Goal: Transaction & Acquisition: Purchase product/service

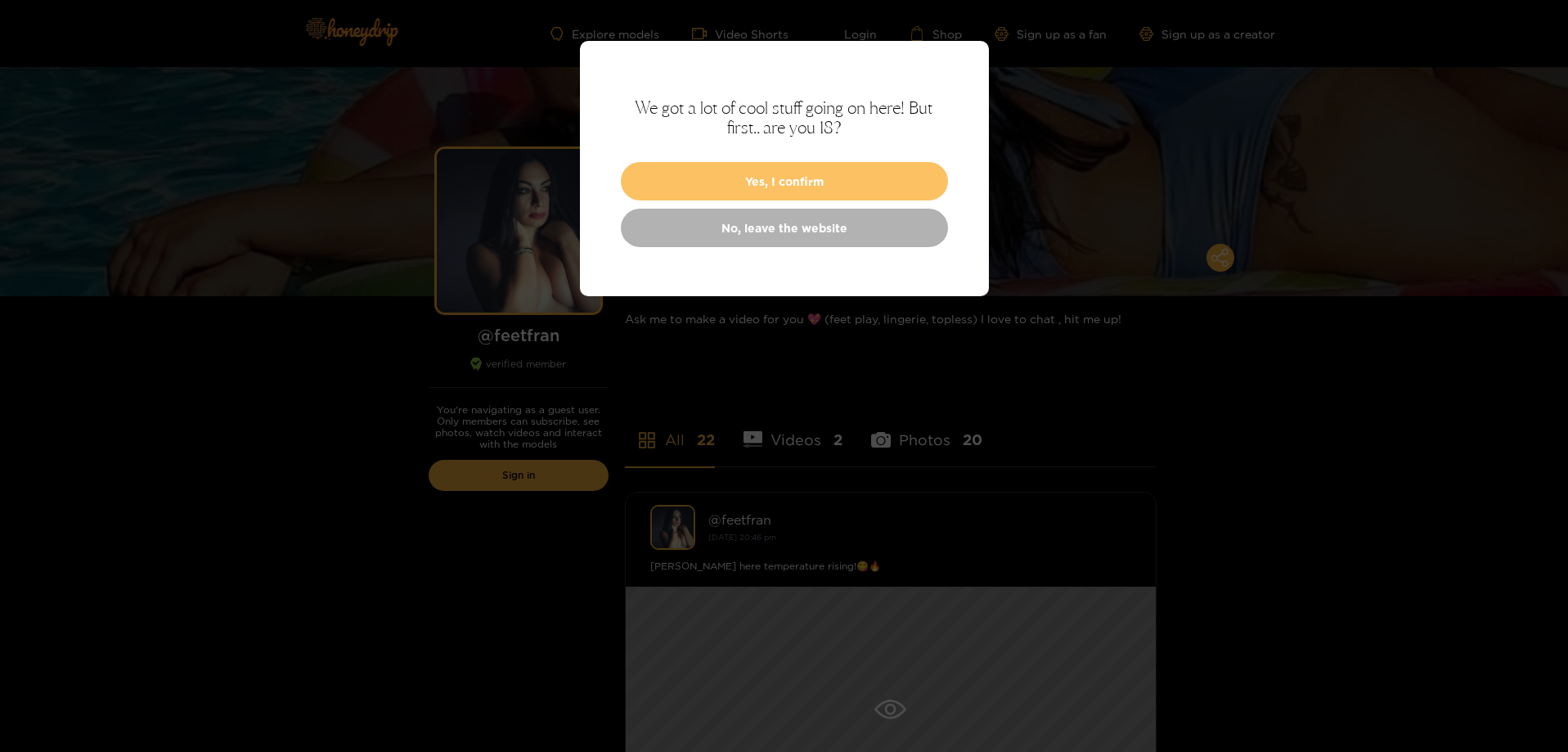
click at [790, 187] on button "Yes, I confirm" at bounding box center [784, 182] width 328 height 39
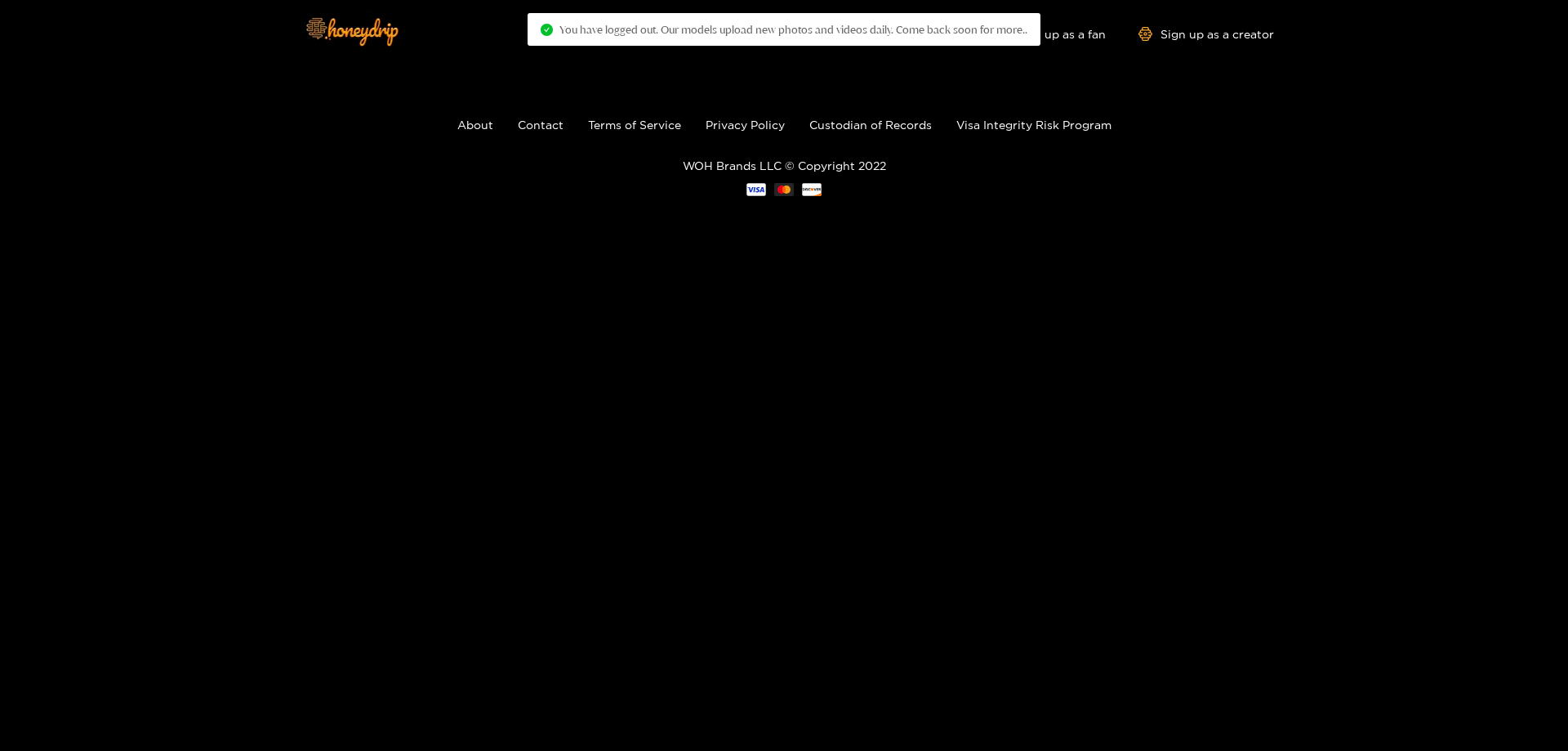
click at [912, 249] on body "Explore models Video Shorts Login Shop Sign up as a fan Sign up as a creator Ab…" at bounding box center [784, 375] width 1568 height 751
click at [528, 52] on div "Explore models Video Shorts Login Shop Sign up as a fan Sign up as a creator" at bounding box center [784, 33] width 980 height 67
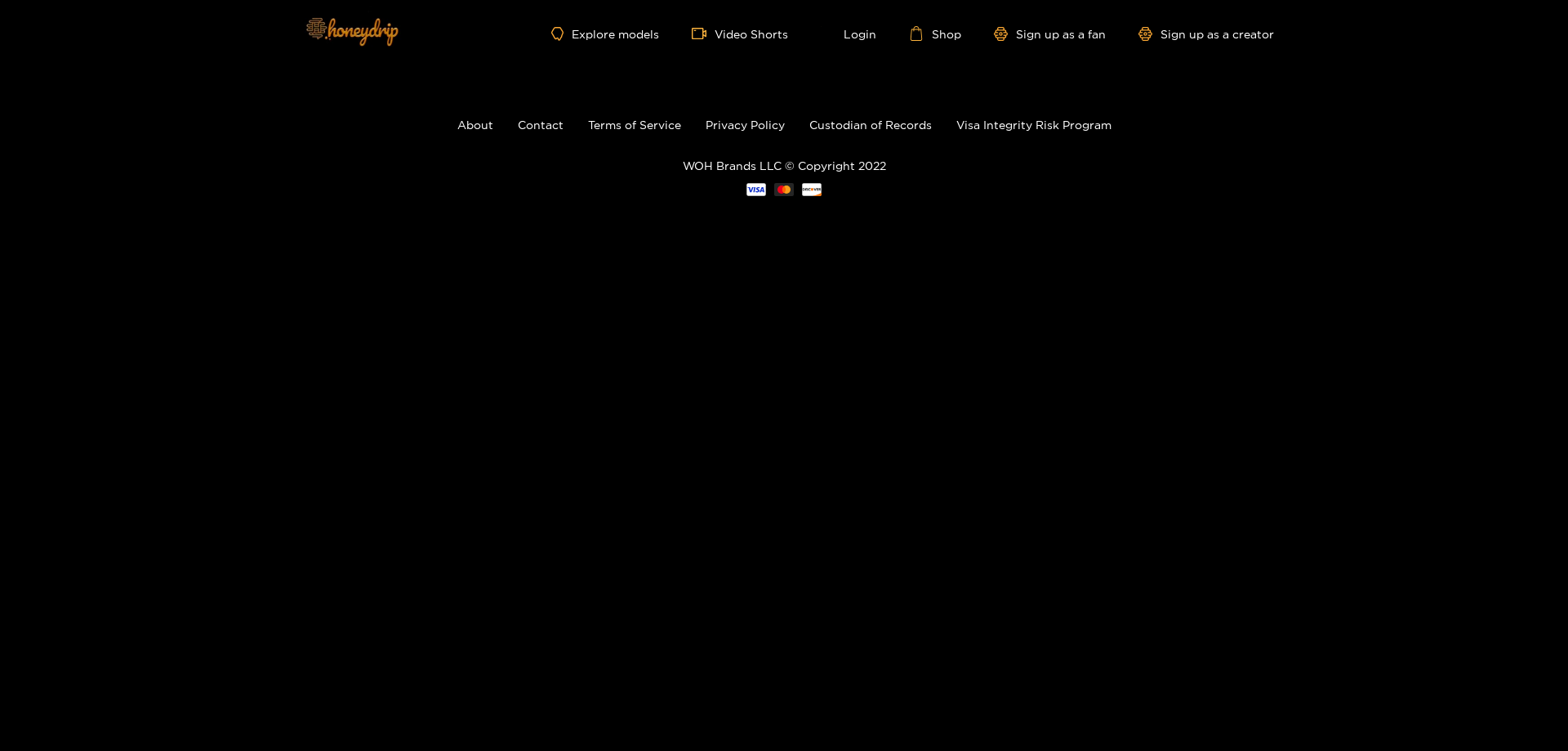
click at [379, 29] on img at bounding box center [351, 30] width 114 height 68
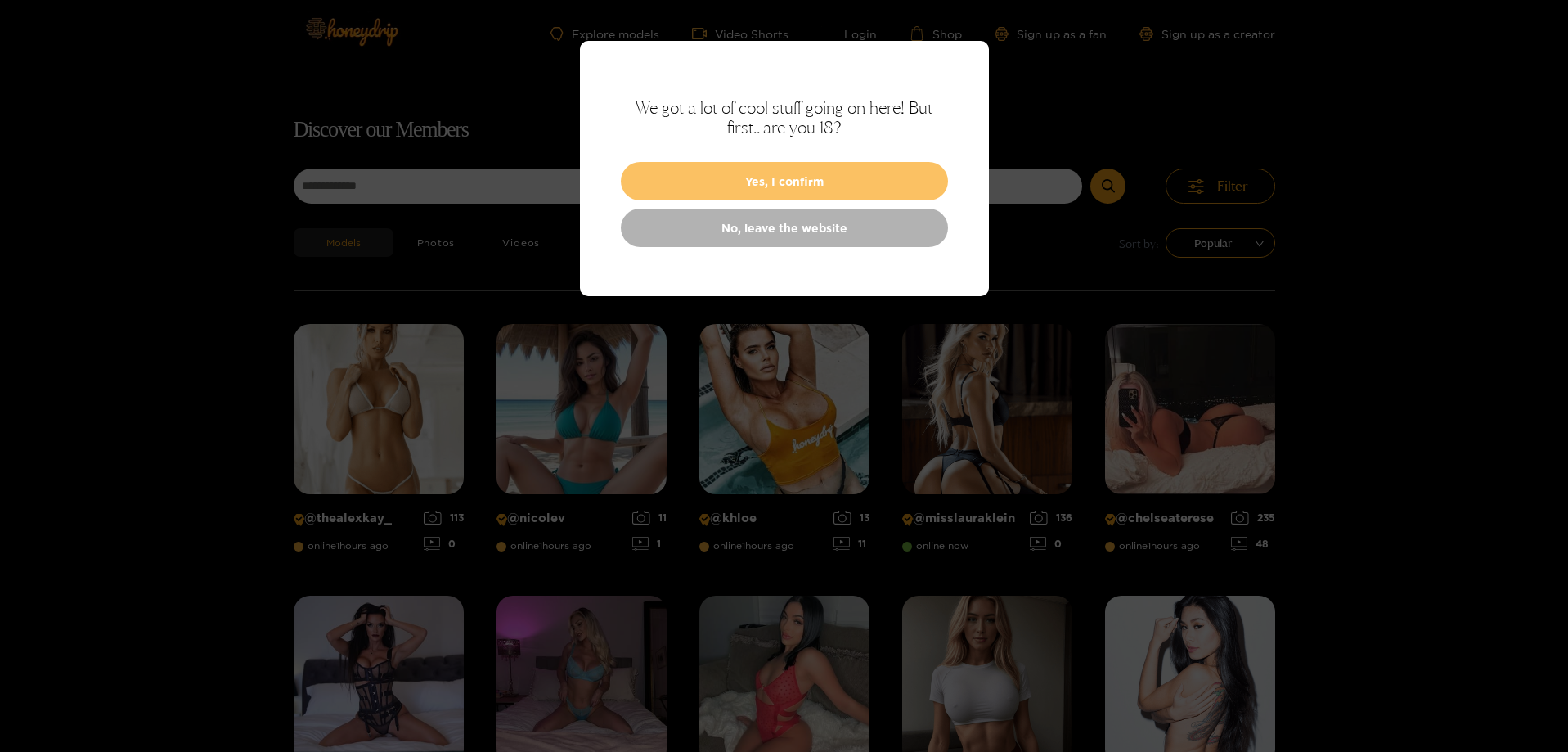
click at [854, 176] on button "Yes, I confirm" at bounding box center [784, 182] width 328 height 39
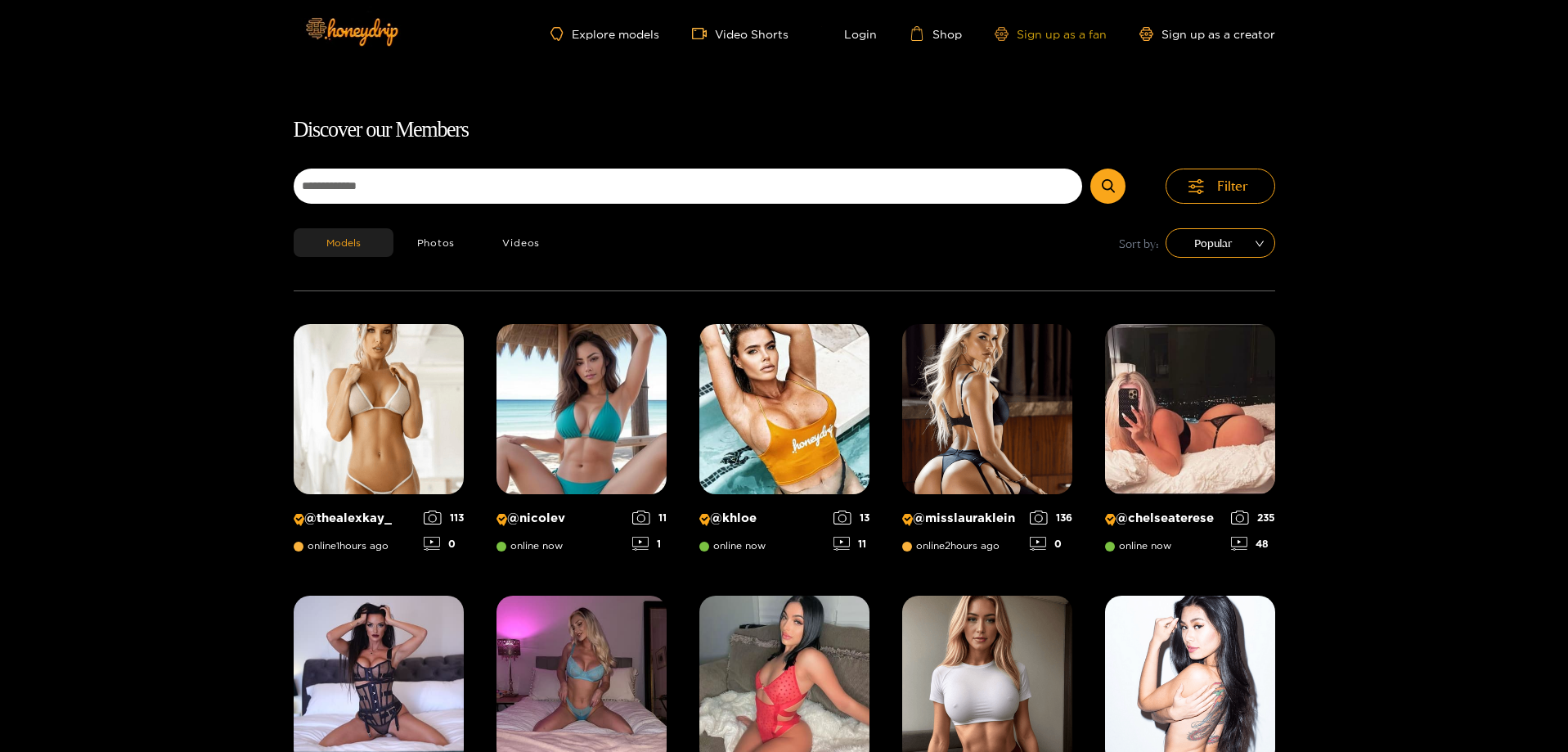
click at [1030, 30] on link "Sign up as a fan" at bounding box center [1050, 33] width 112 height 14
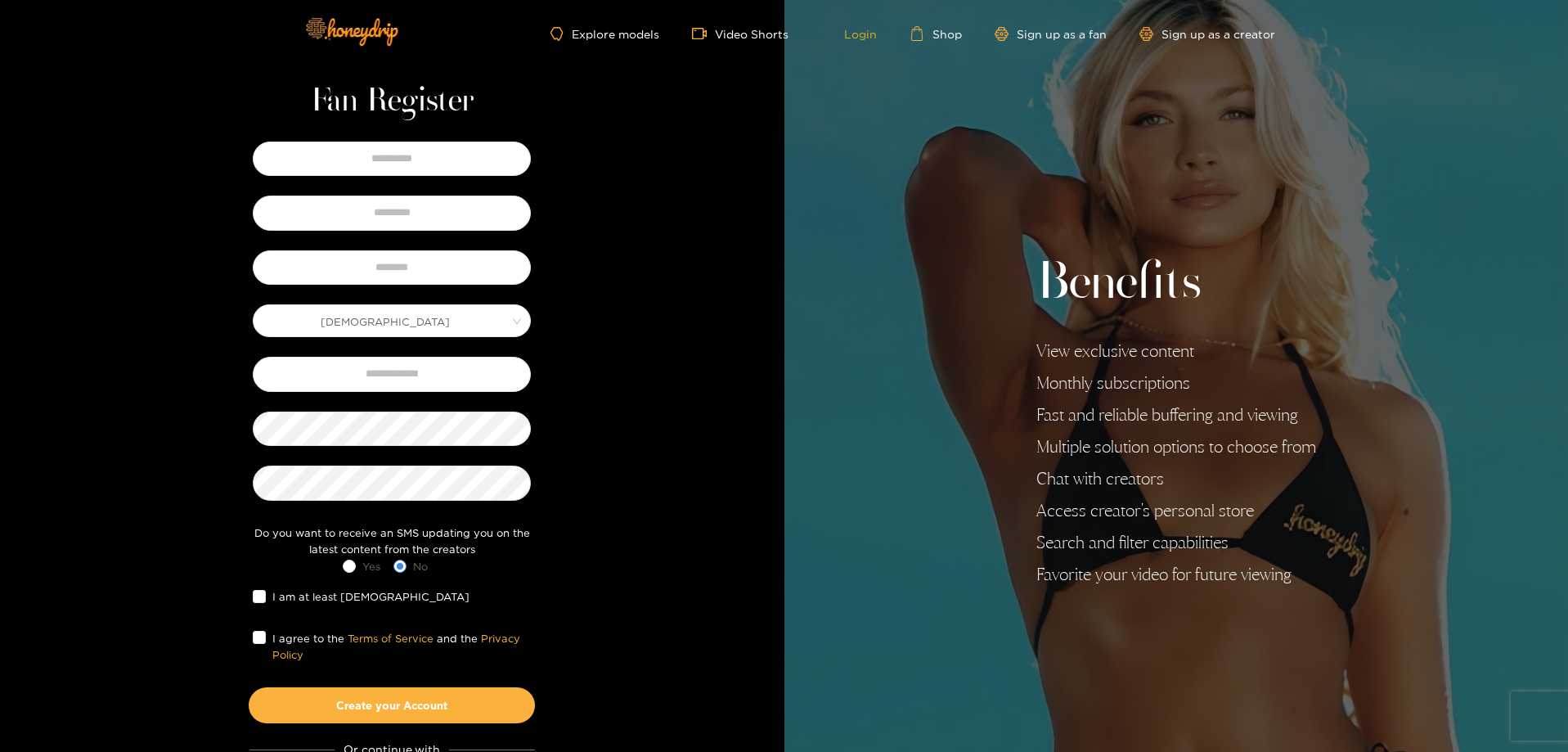
click at [859, 37] on link "Login" at bounding box center [849, 33] width 55 height 15
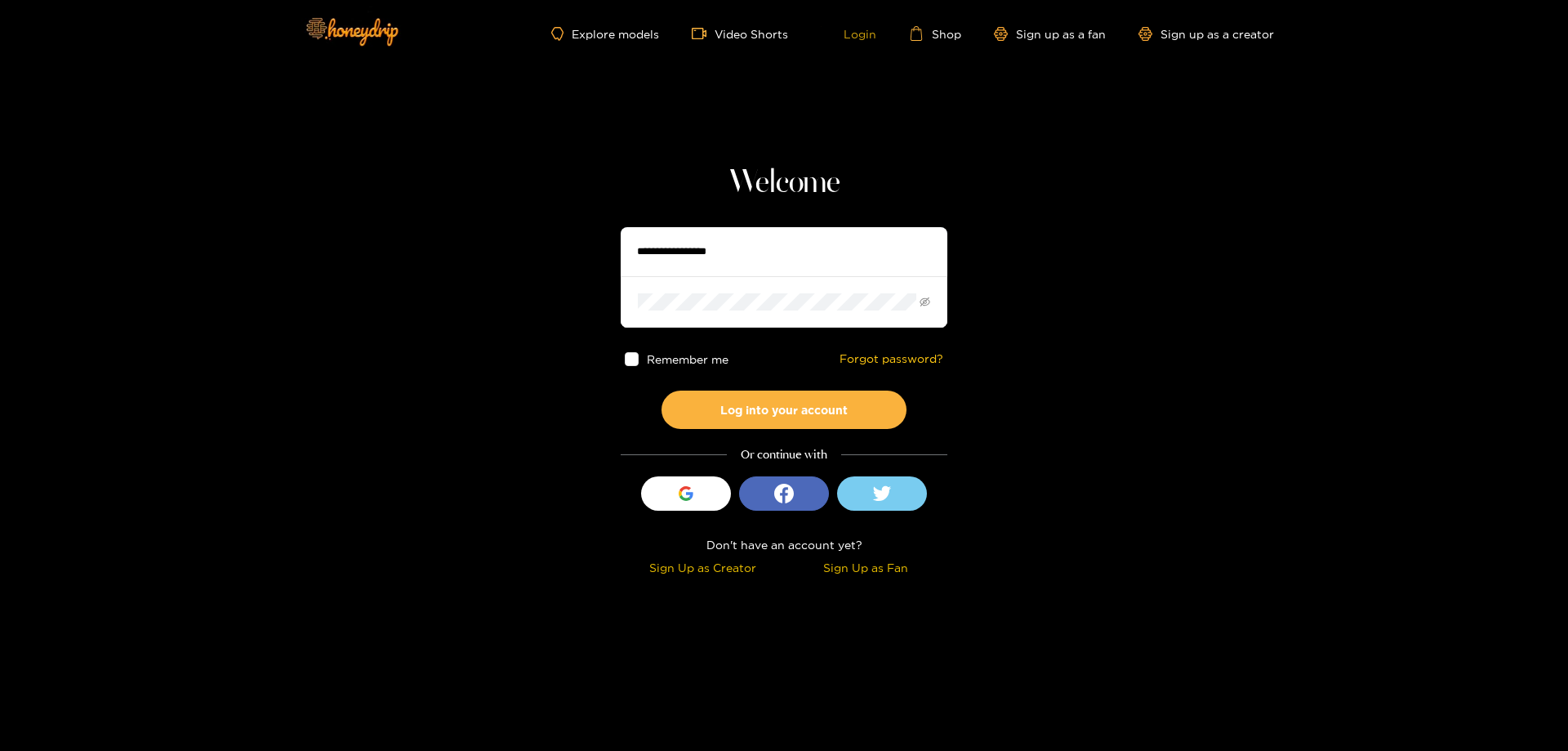
type input "********"
click at [778, 404] on button "Log into your account" at bounding box center [784, 410] width 245 height 39
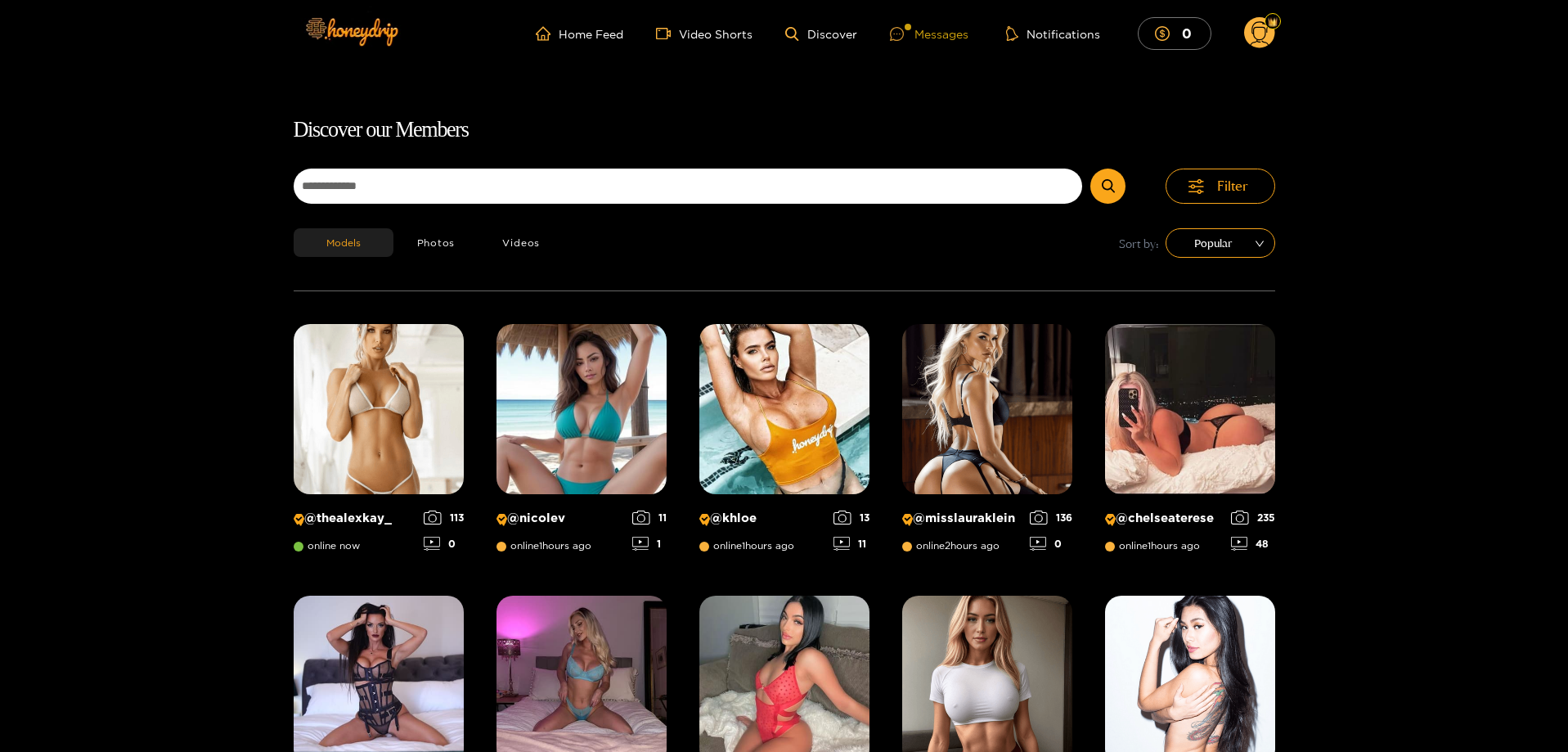
click at [934, 36] on div "Messages" at bounding box center [929, 34] width 78 height 18
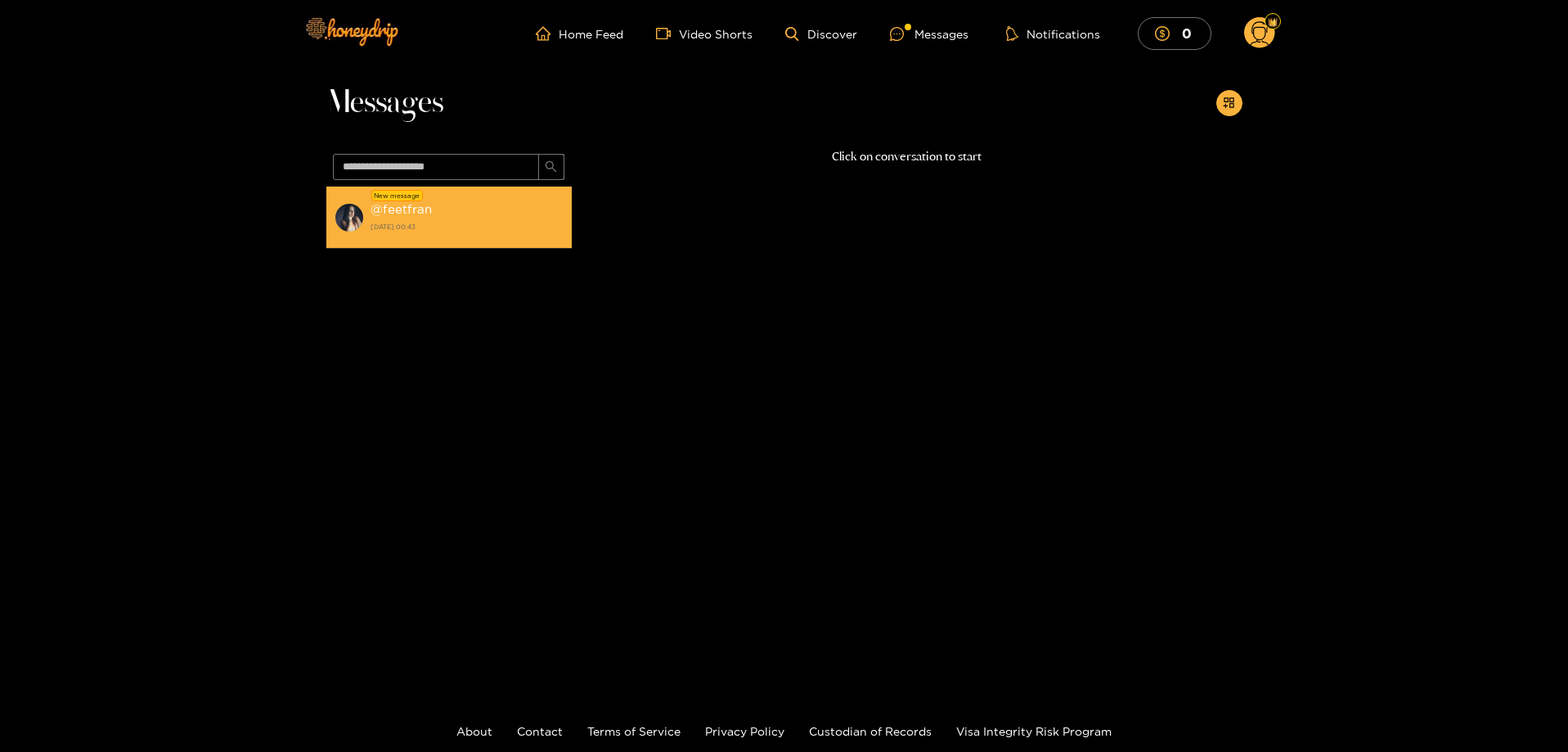
click at [473, 209] on div "@ feetfran [DATE] 00:43" at bounding box center [467, 217] width 193 height 37
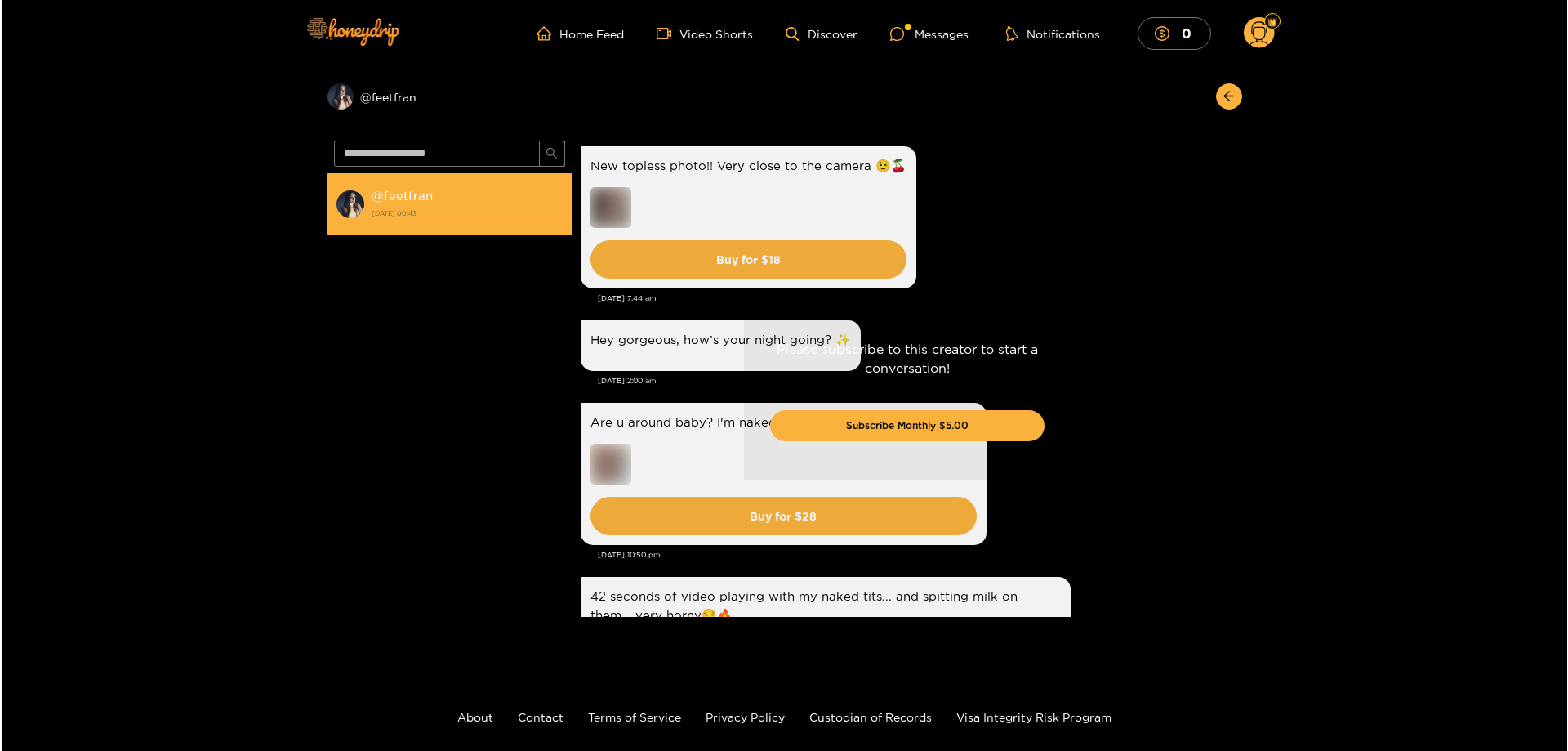
scroll to position [3337, 0]
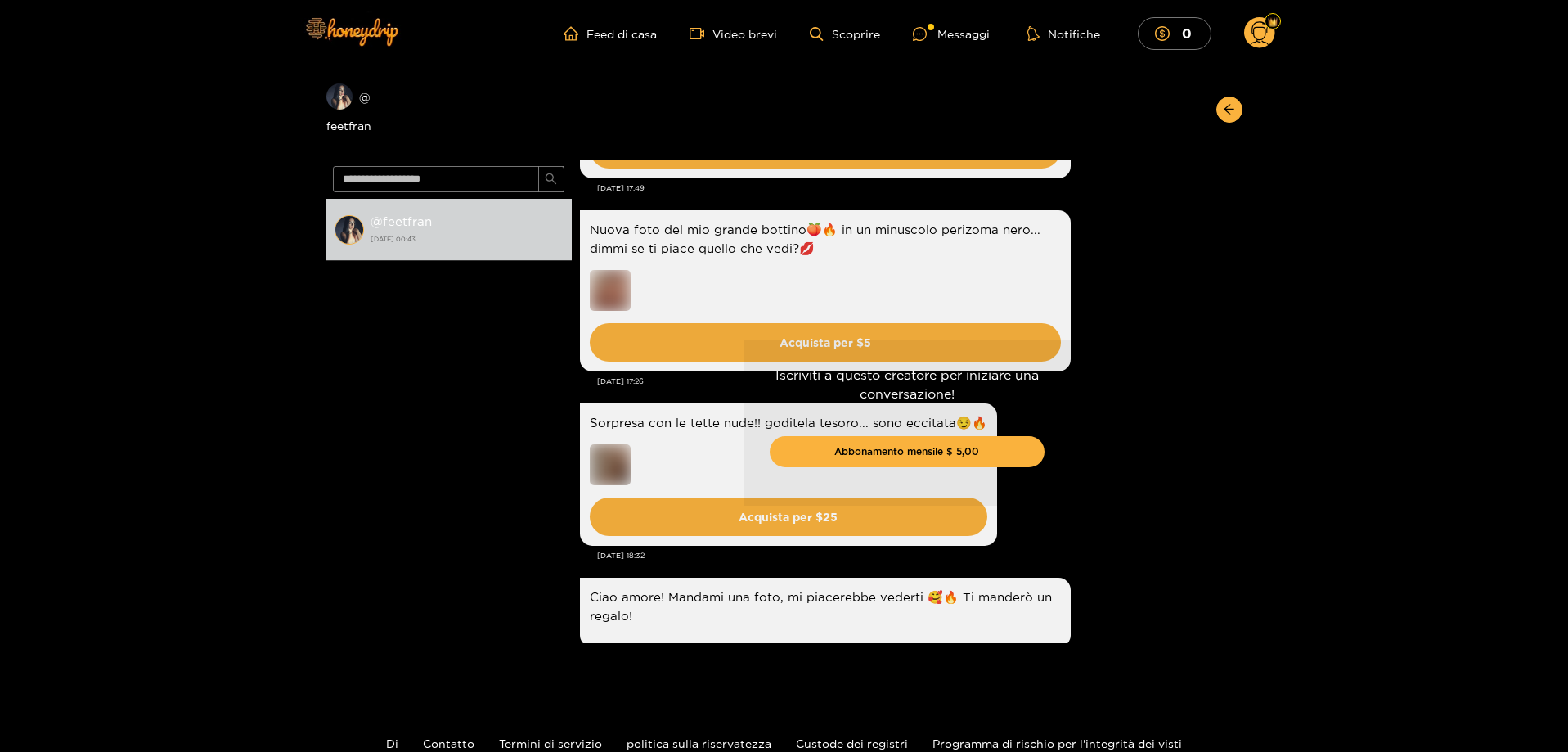
click at [1247, 29] on circle at bounding box center [1260, 33] width 31 height 31
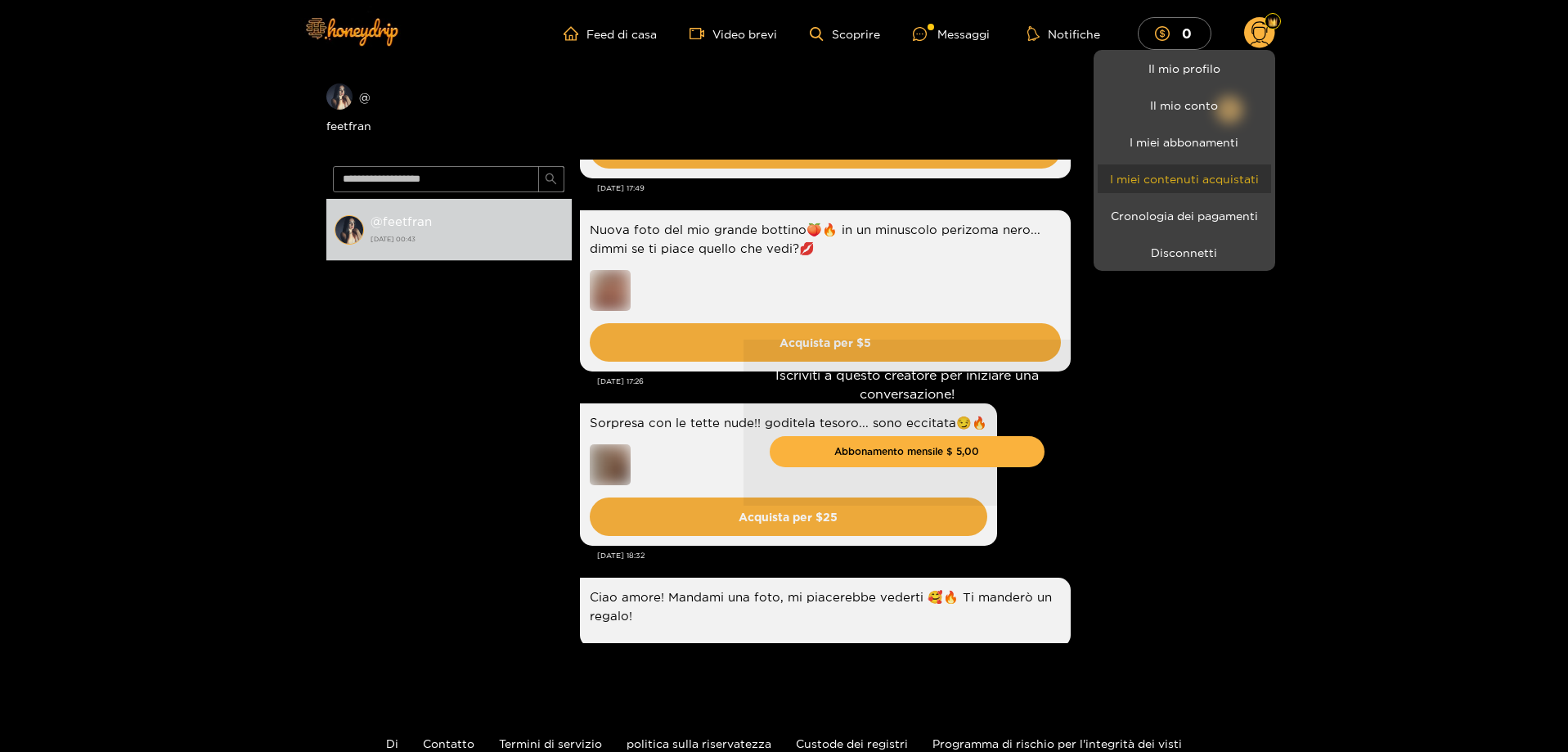
click at [1179, 171] on link "I miei contenuti acquistati" at bounding box center [1185, 178] width 174 height 29
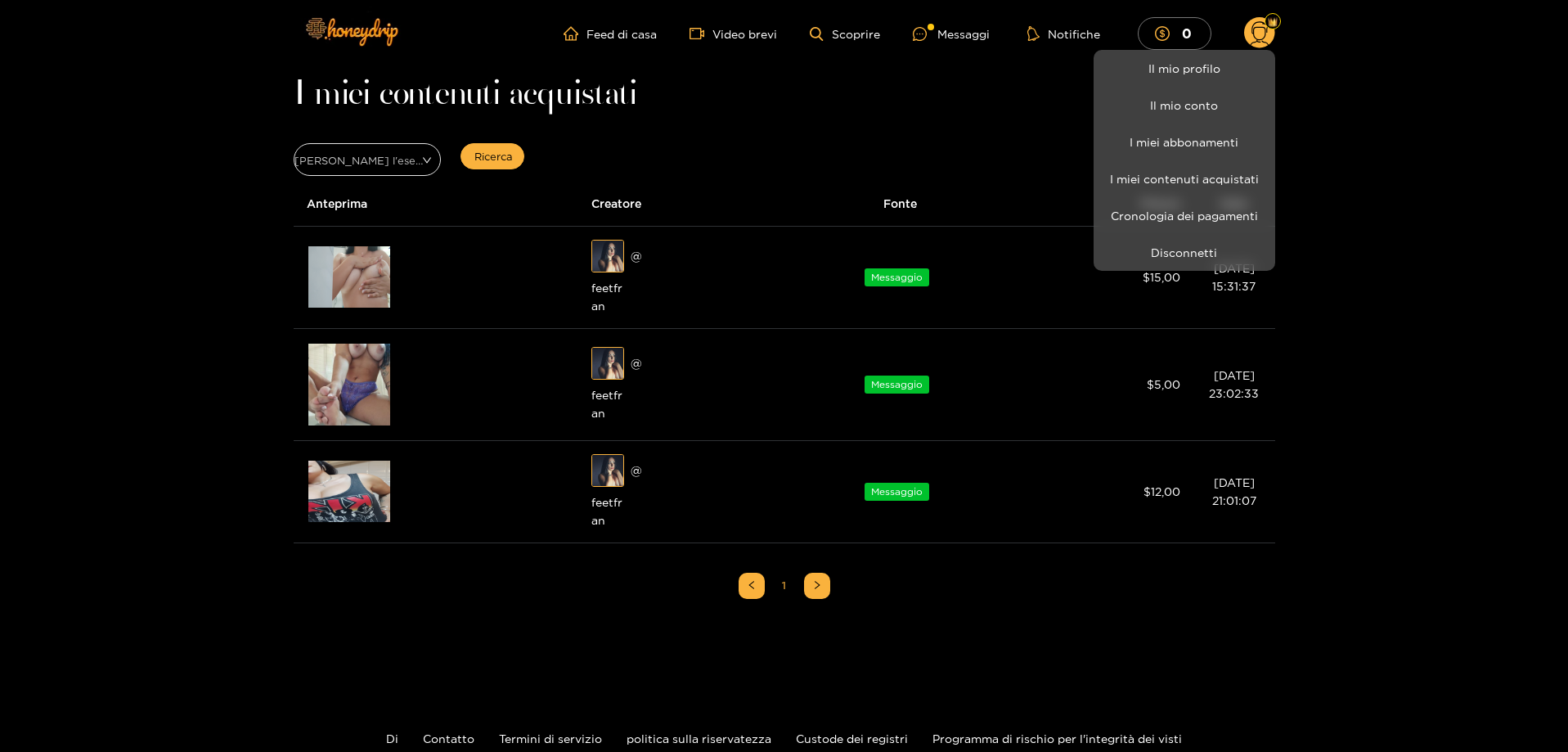
click at [365, 462] on div at bounding box center [784, 376] width 1568 height 752
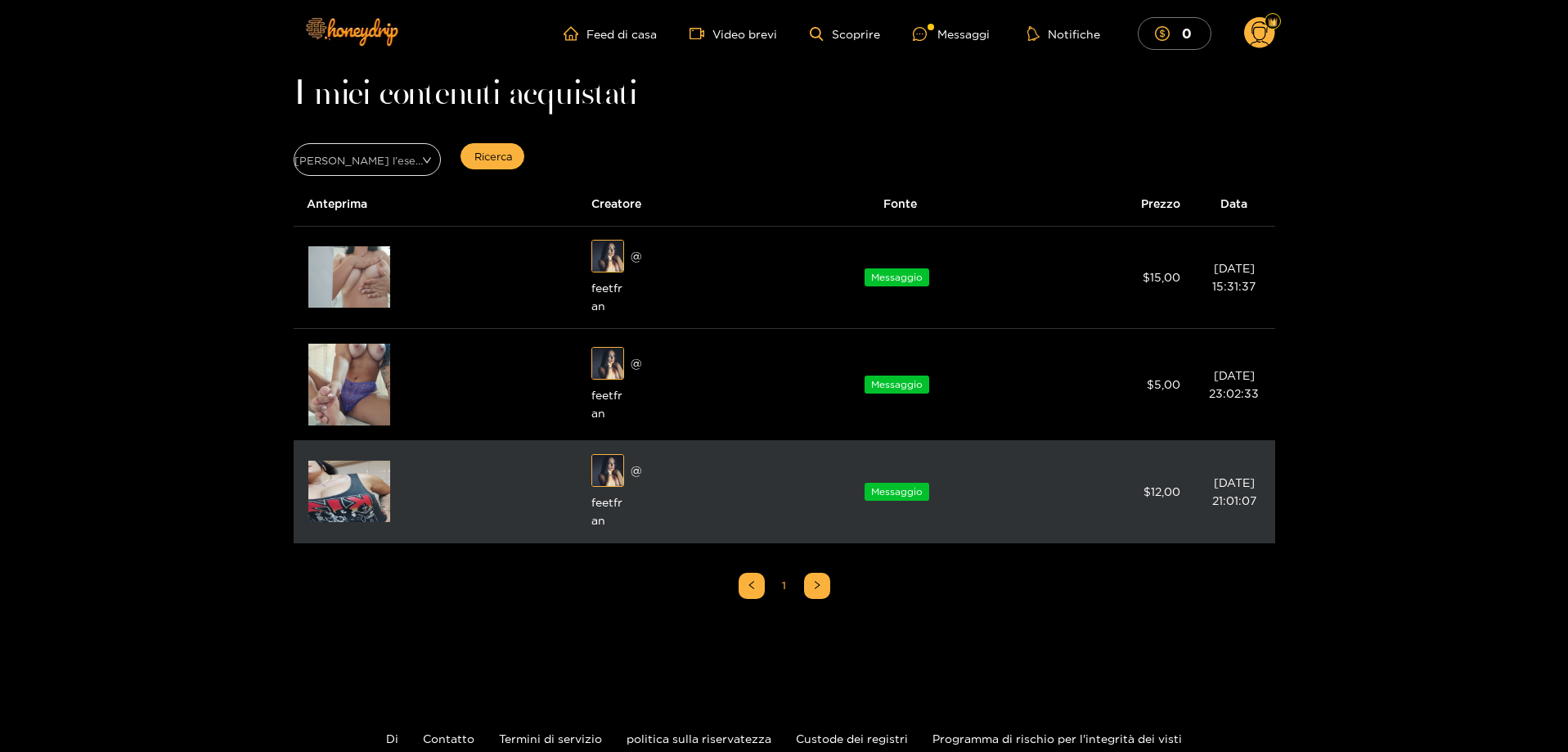
click at [355, 484] on img at bounding box center [349, 491] width 82 height 61
click at [311, 516] on img at bounding box center [349, 491] width 82 height 61
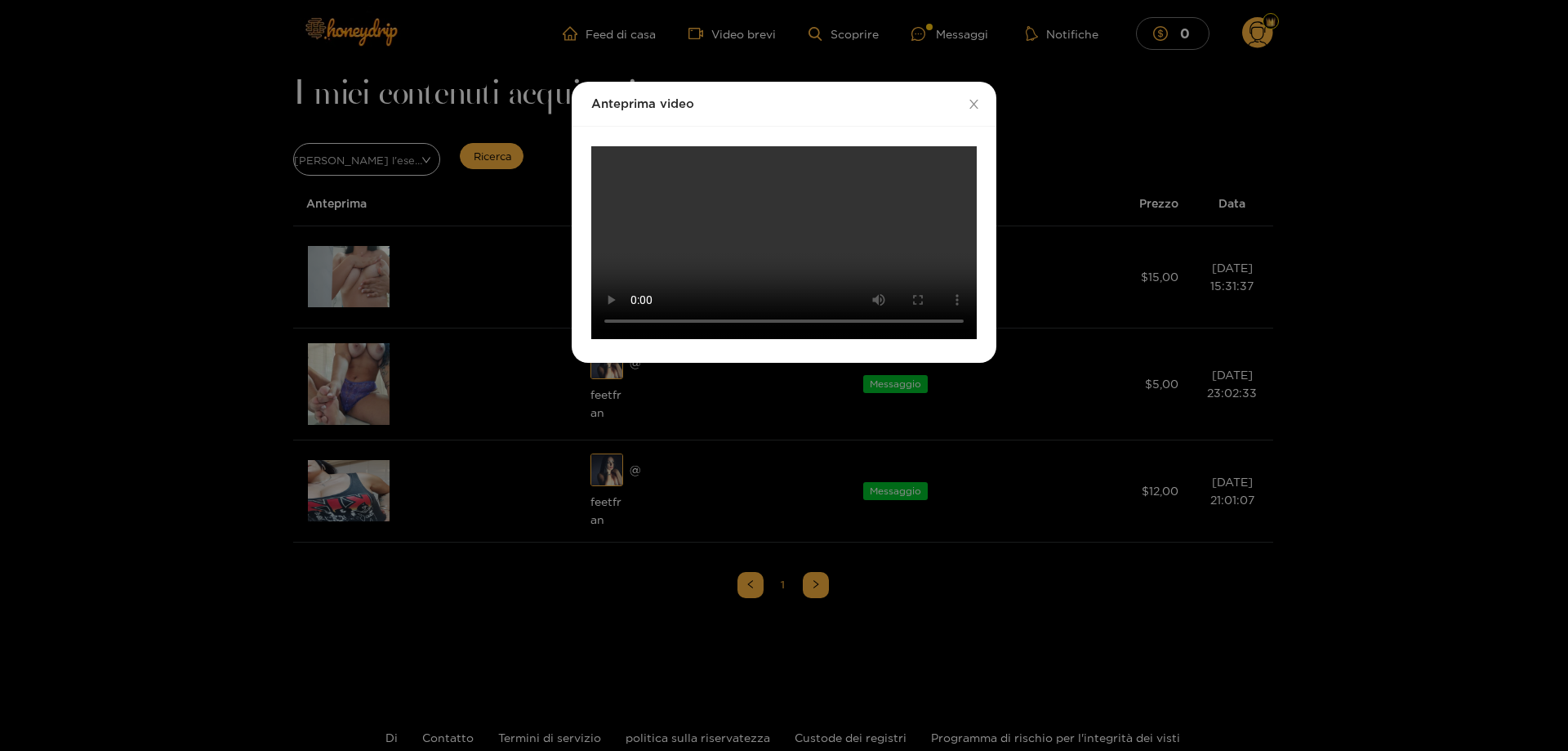
scroll to position [125, 0]
